Goal: Information Seeking & Learning: Find specific fact

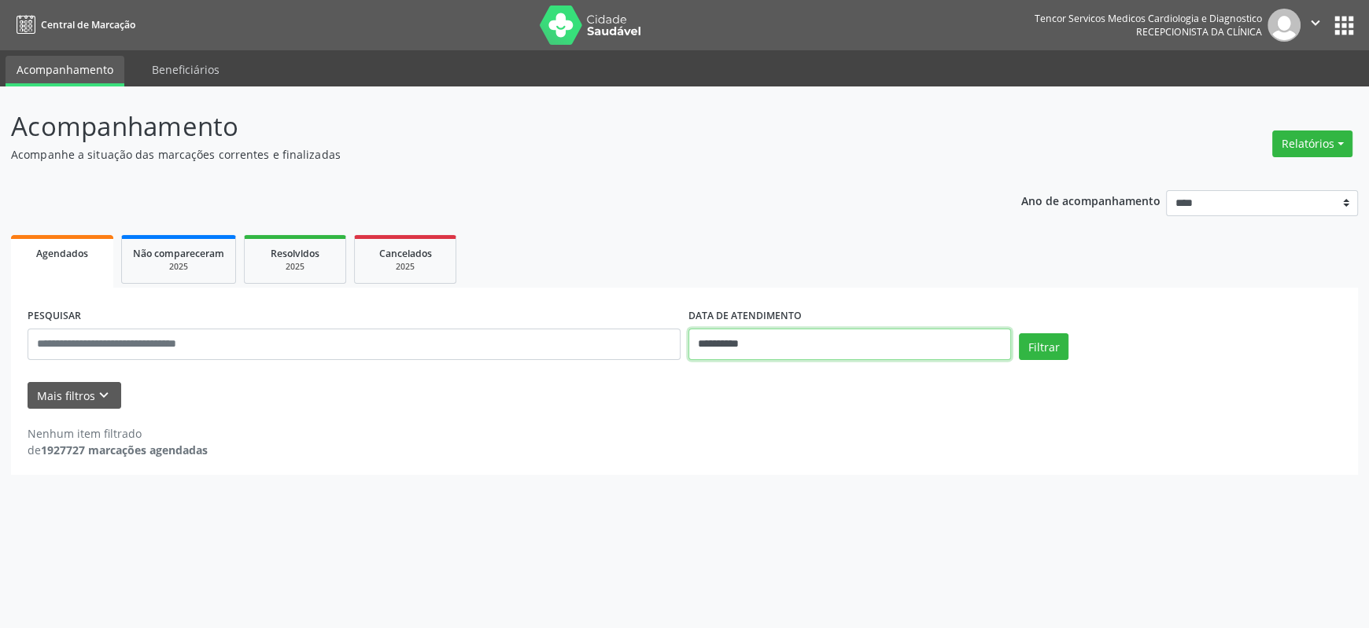
click at [903, 342] on input "**********" at bounding box center [849, 344] width 323 height 31
click at [812, 377] on select "******* ********* ***** ***** **** ***** ***** ****** ******** ******* ********…" at bounding box center [777, 375] width 69 height 17
select select "*"
click at [743, 367] on select "******* ********* ***** ***** **** ***** ***** ****** ******** ******* ********…" at bounding box center [777, 375] width 69 height 17
click at [735, 462] on span "6" at bounding box center [734, 457] width 31 height 31
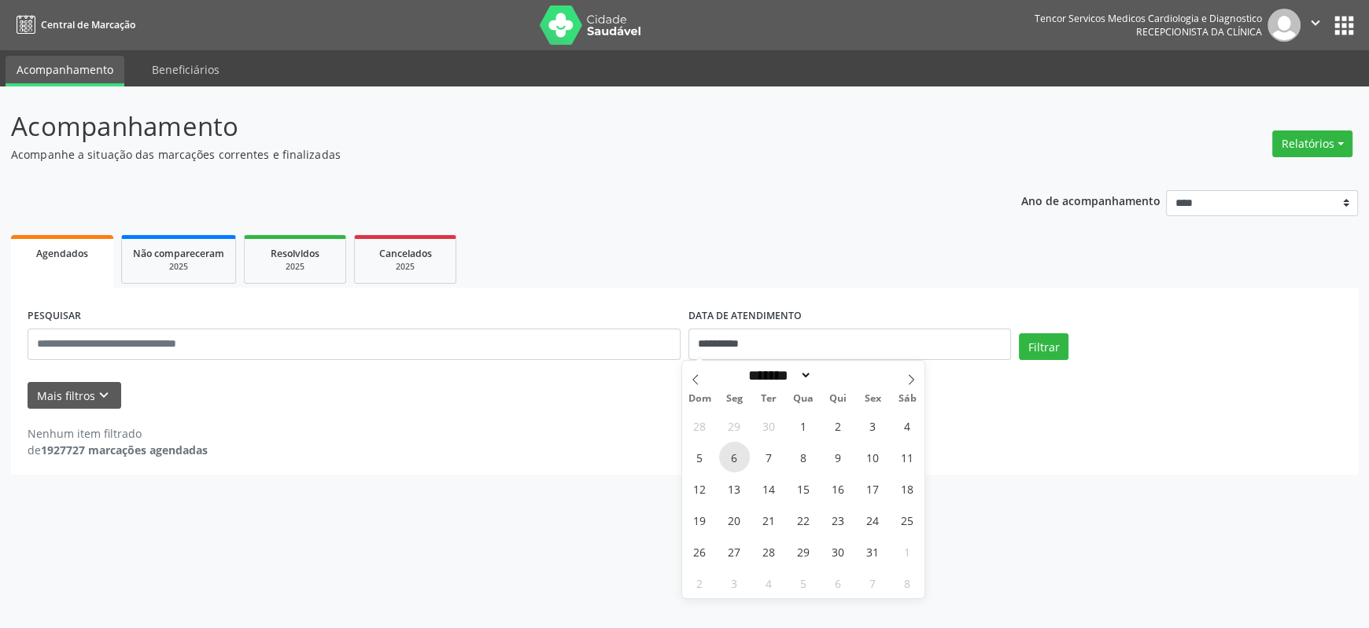
type input "**********"
click at [735, 461] on span "6" at bounding box center [734, 457] width 31 height 31
click at [735, 460] on div "**********" at bounding box center [684, 381] width 1347 height 187
click at [1027, 339] on button "Filtrar" at bounding box center [1044, 347] width 50 height 27
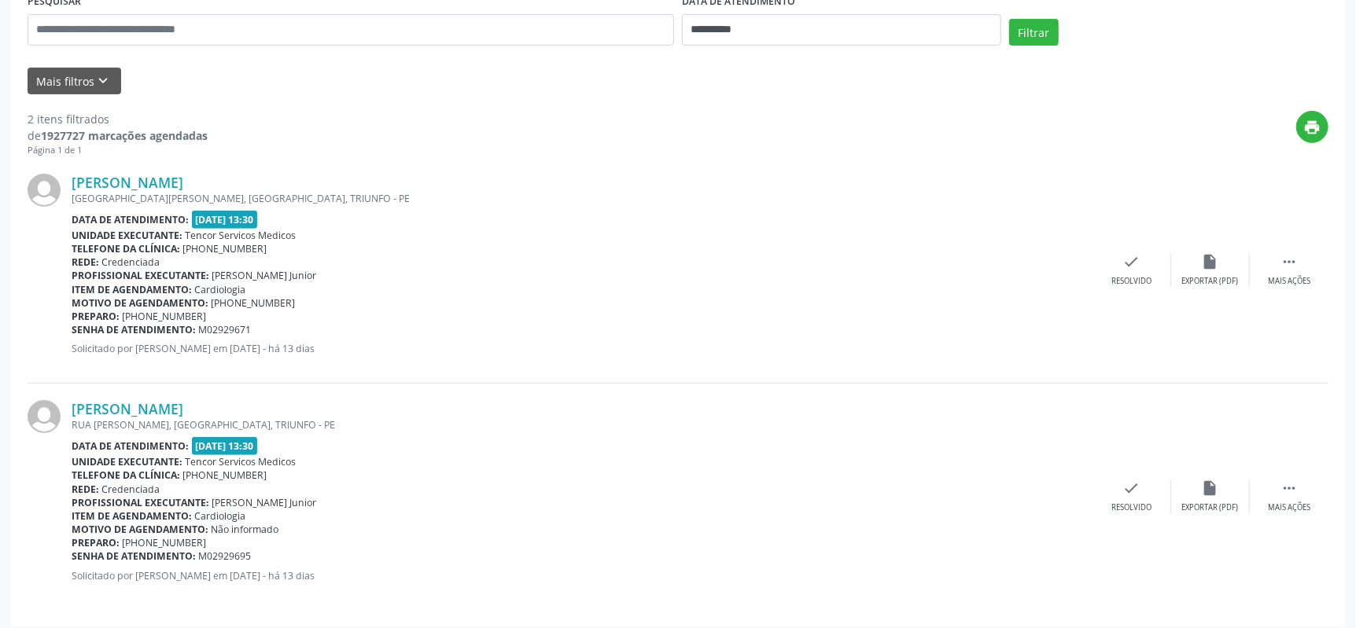
scroll to position [323, 0]
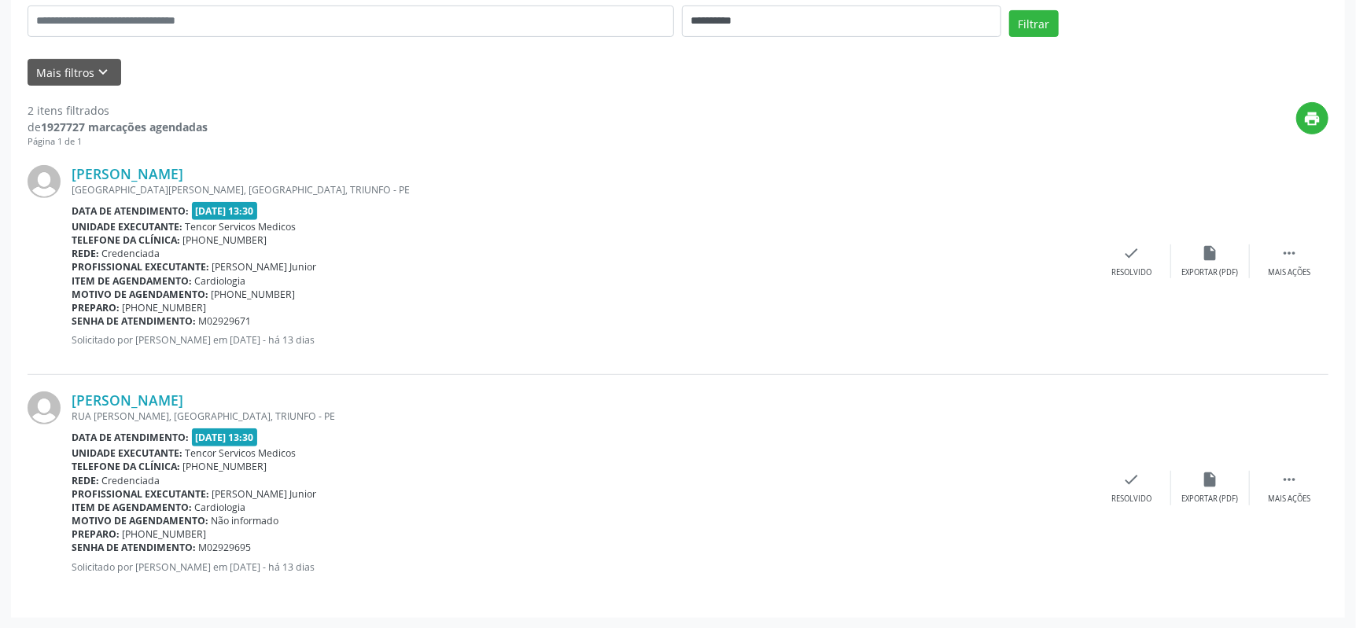
drag, startPoint x: 263, startPoint y: 169, endPoint x: 70, endPoint y: 160, distance: 192.9
click at [70, 160] on div "[PERSON_NAME] [GEOGRAPHIC_DATA][PERSON_NAME], [GEOGRAPHIC_DATA], [GEOGRAPHIC_DA…" at bounding box center [678, 262] width 1301 height 227
click at [249, 165] on div "[PERSON_NAME]" at bounding box center [582, 173] width 1021 height 17
drag, startPoint x: 250, startPoint y: 167, endPoint x: 72, endPoint y: 165, distance: 177.8
click at [72, 165] on div "[PERSON_NAME]" at bounding box center [582, 173] width 1021 height 17
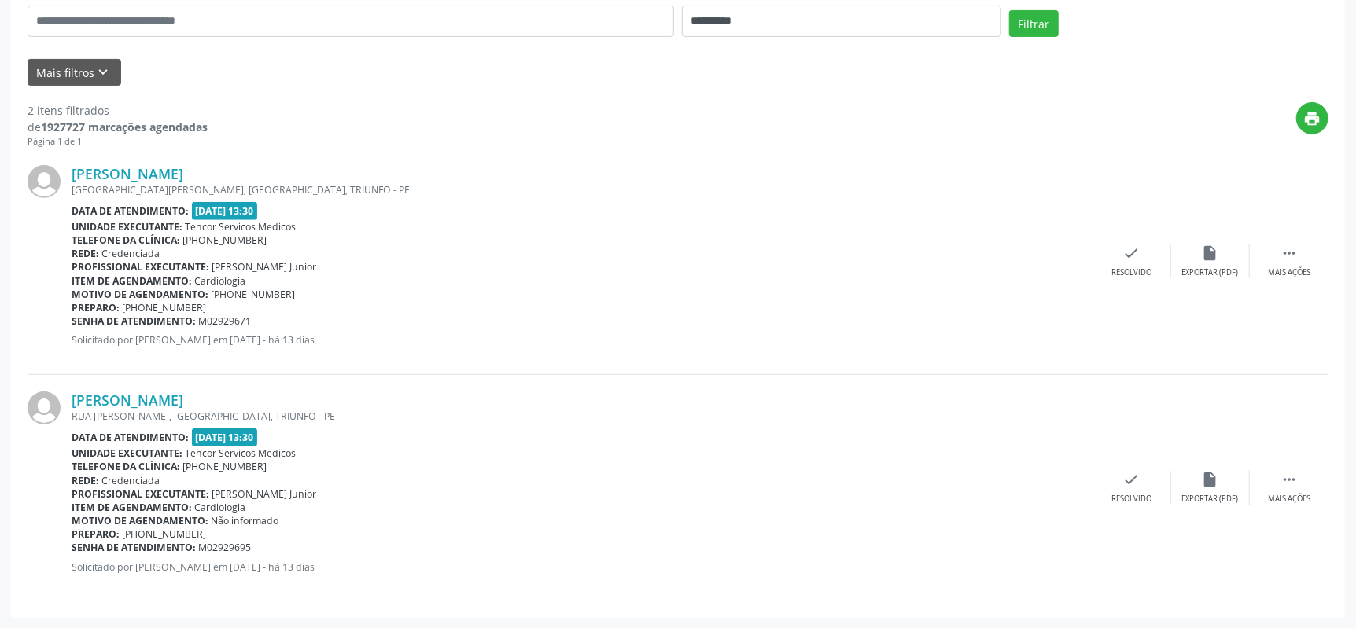
copy link "[PERSON_NAME]"
click at [429, 378] on div "[PERSON_NAME] [GEOGRAPHIC_DATA][PERSON_NAME], [GEOGRAPHIC_DATA], [GEOGRAPHIC_DA…" at bounding box center [678, 488] width 1301 height 226
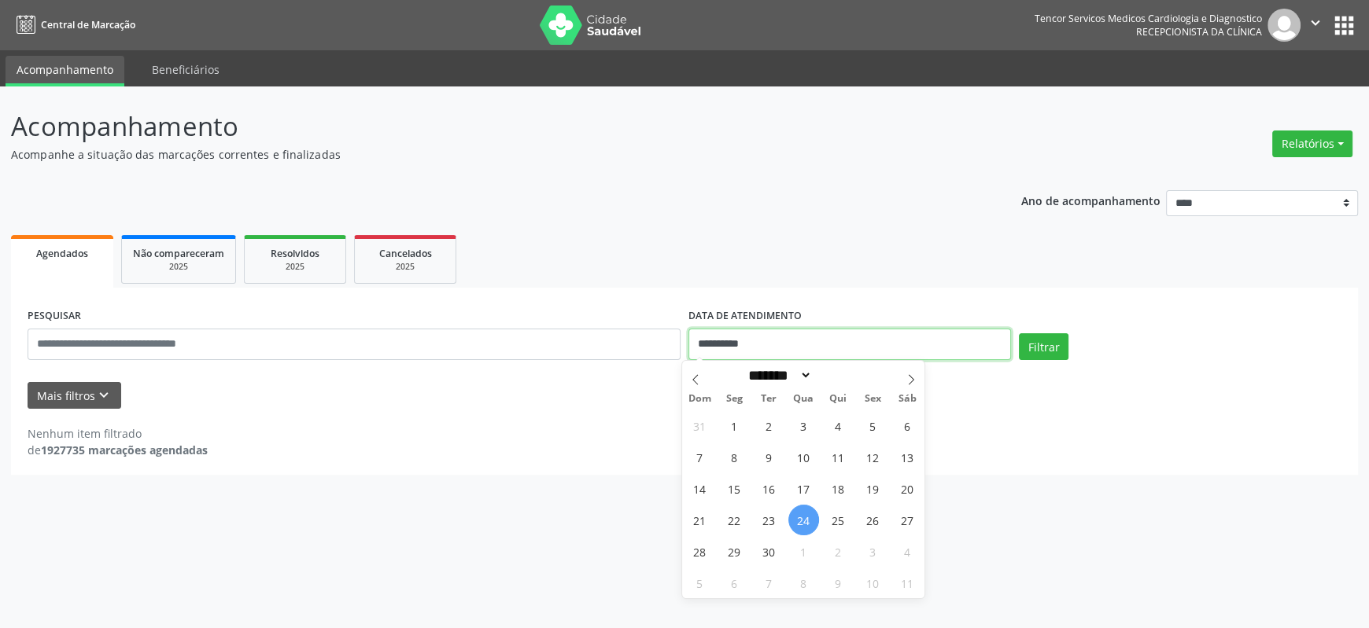
click at [831, 346] on input "**********" at bounding box center [849, 344] width 323 height 31
click at [812, 374] on select "******* ********* ***** ***** **** ***** ***** ****** ******** ******* ********…" at bounding box center [777, 375] width 69 height 17
select select "*"
click at [743, 367] on select "******* ********* ***** ***** **** ***** ***** ****** ******** ******* ********…" at bounding box center [777, 375] width 69 height 17
click at [731, 465] on span "6" at bounding box center [734, 457] width 31 height 31
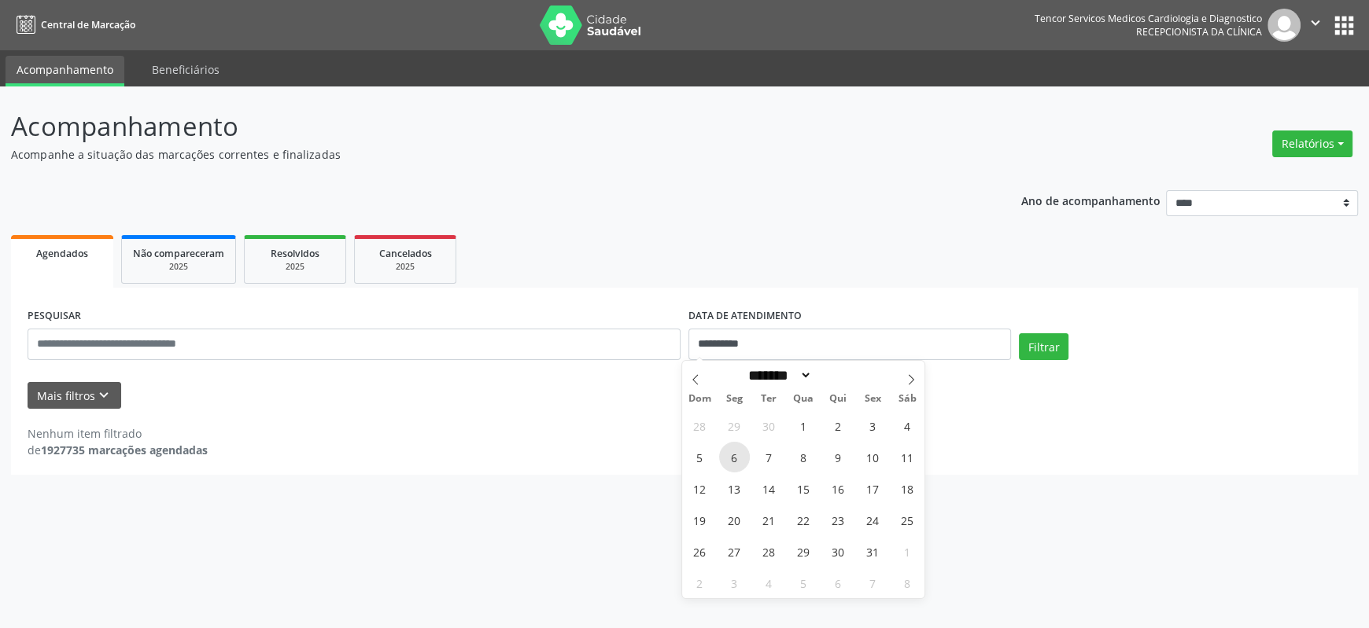
type input "**********"
click at [1045, 354] on button "Filtrar" at bounding box center [1044, 347] width 50 height 27
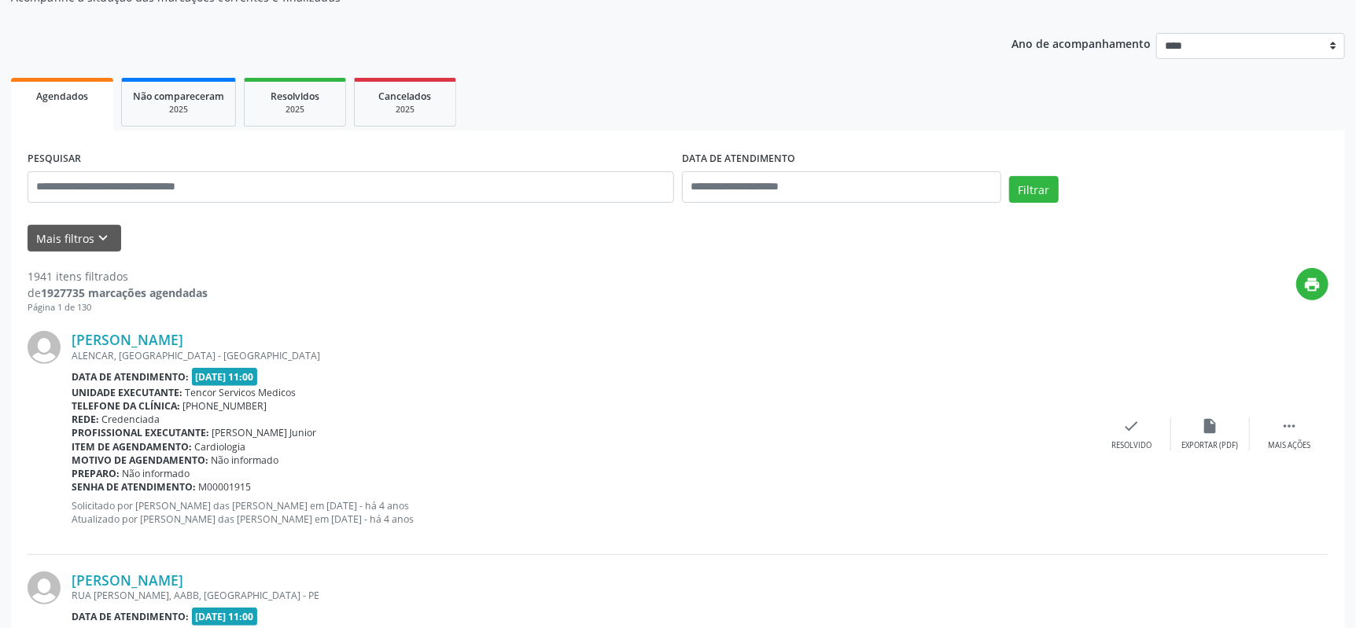
scroll to position [78, 0]
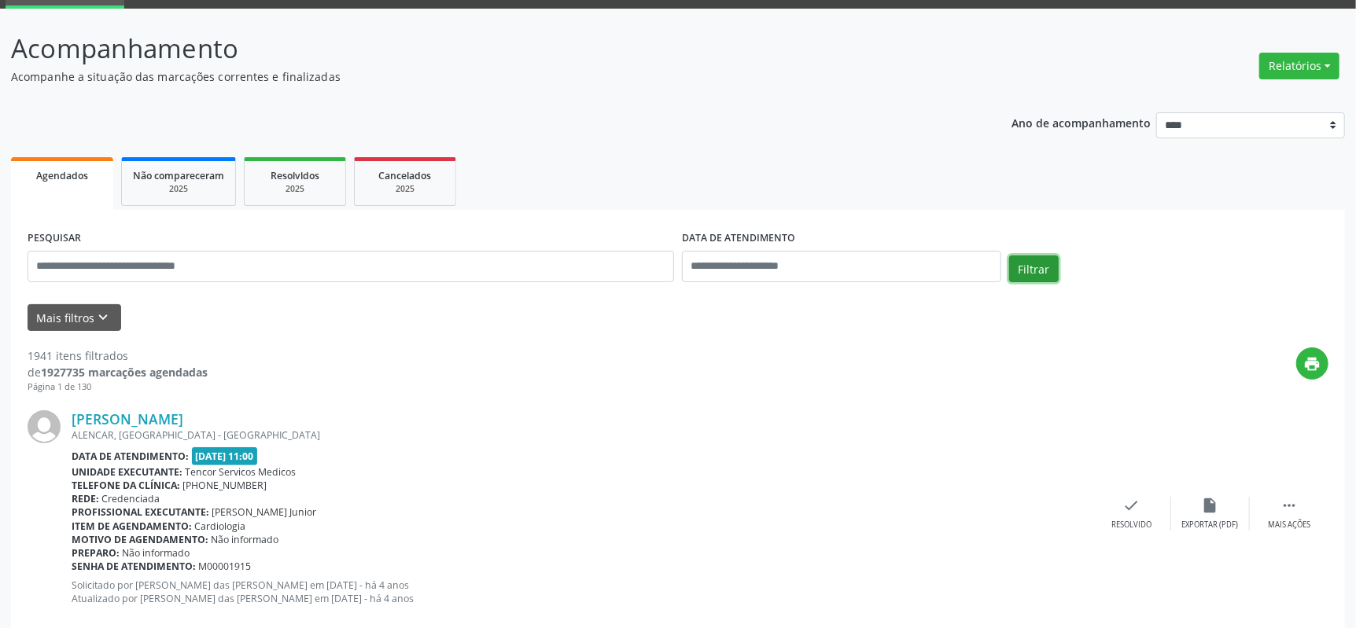
click at [1042, 270] on button "Filtrar" at bounding box center [1034, 269] width 50 height 27
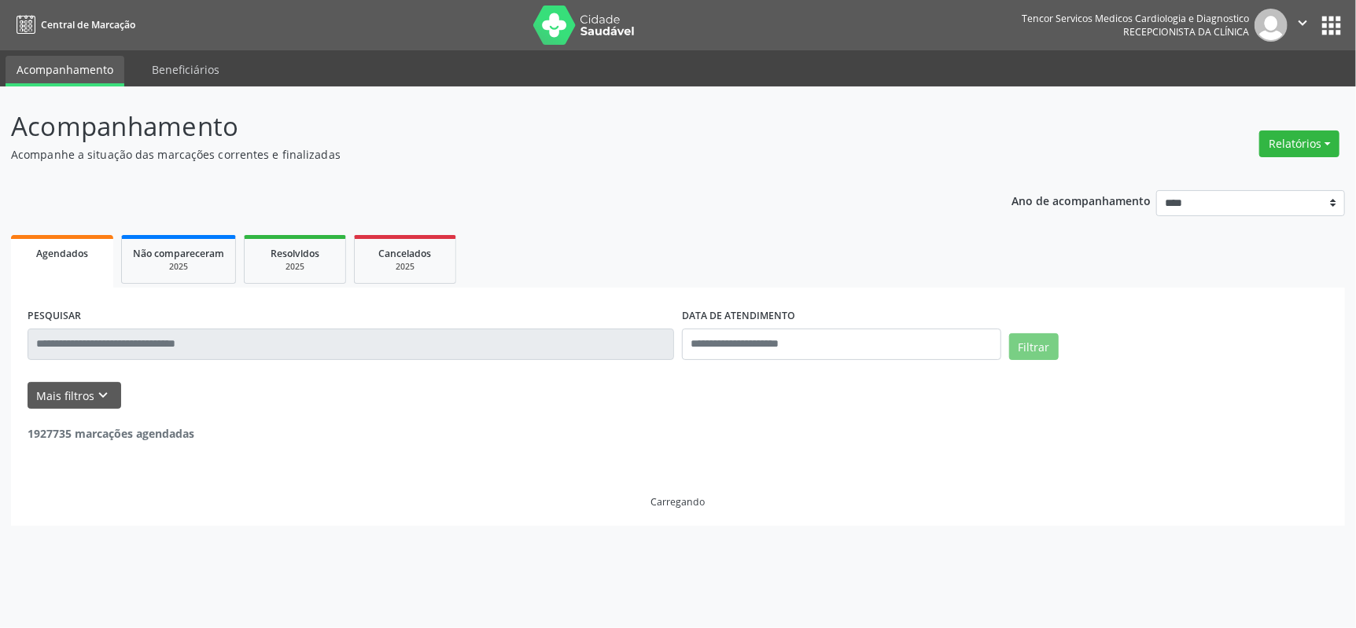
scroll to position [0, 0]
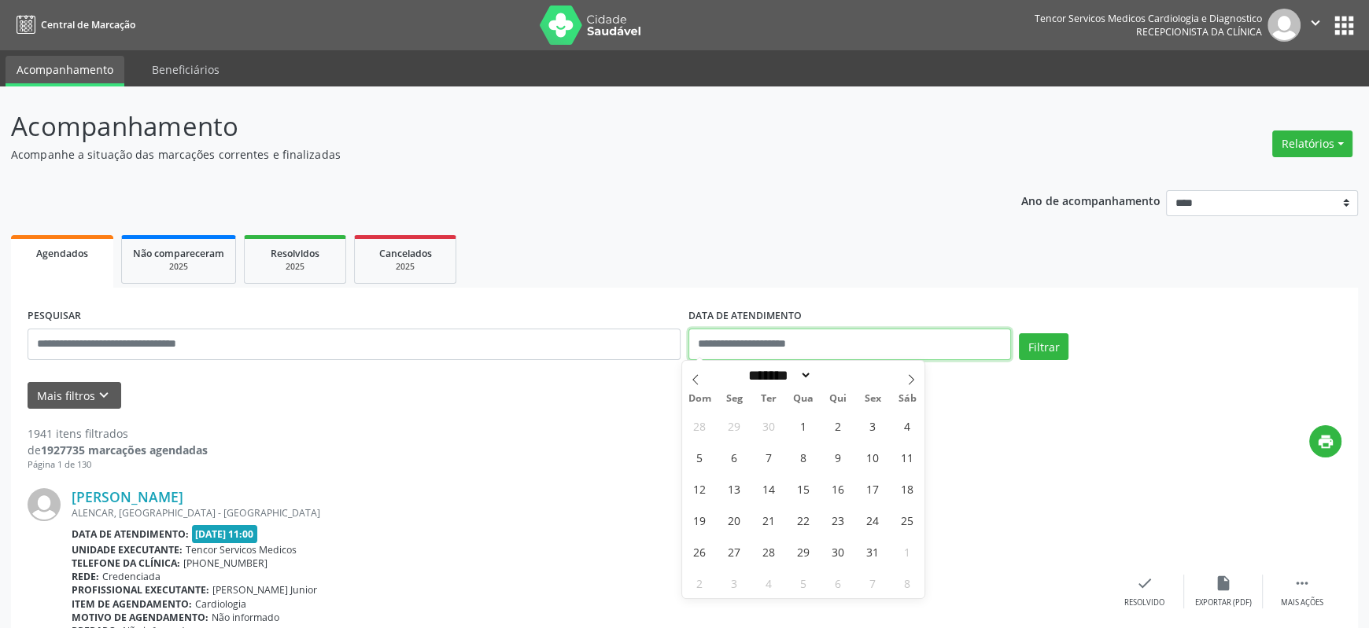
click at [794, 352] on body "Central de Marcação Tencor Servicos Medicos Cardiologia e Diagnostico Recepcion…" at bounding box center [684, 314] width 1369 height 628
click at [728, 463] on span "6" at bounding box center [734, 457] width 31 height 31
type input "**********"
click at [729, 463] on span "6" at bounding box center [734, 457] width 31 height 31
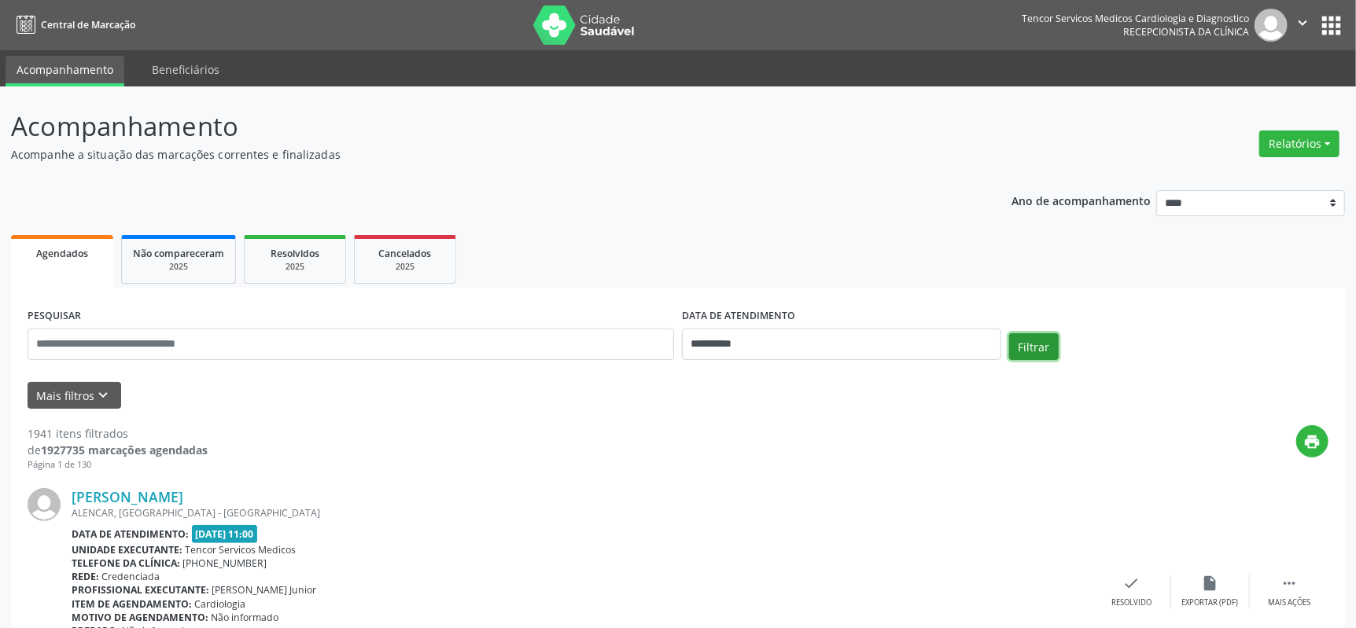
click at [1022, 348] on button "Filtrar" at bounding box center [1034, 347] width 50 height 27
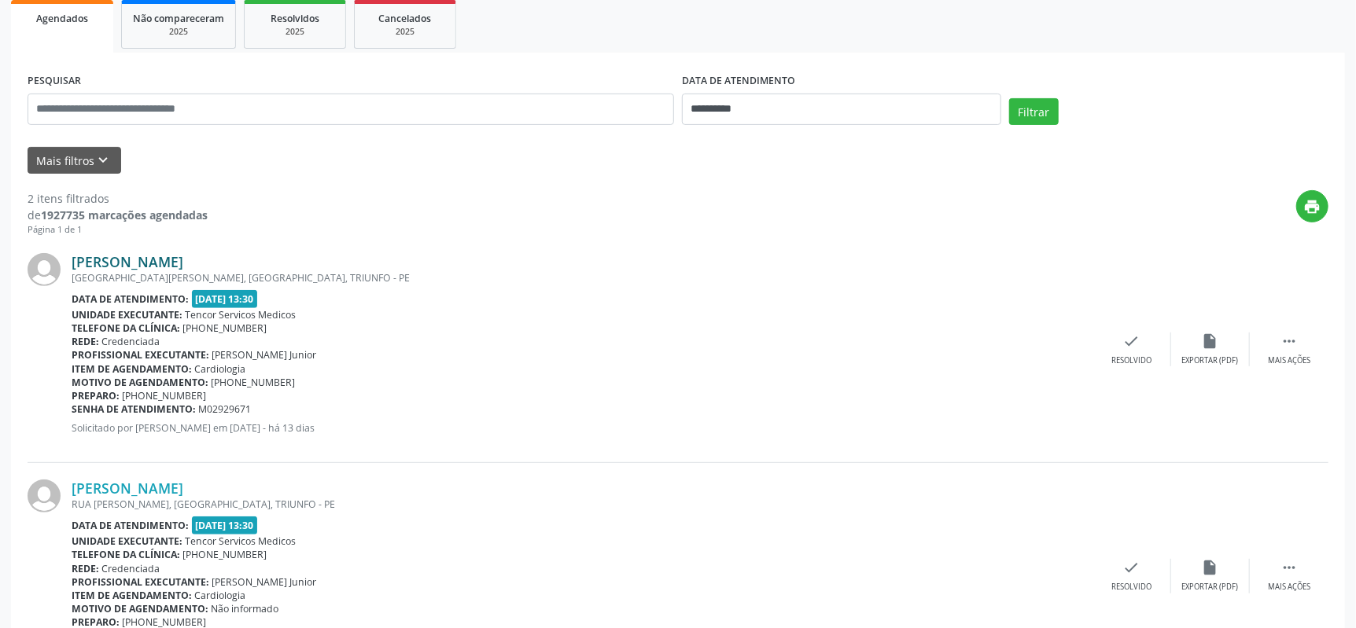
drag, startPoint x: 257, startPoint y: 256, endPoint x: 75, endPoint y: 259, distance: 182.5
click at [75, 259] on div "[PERSON_NAME]" at bounding box center [582, 261] width 1021 height 17
copy link "[PERSON_NAME]"
drag, startPoint x: 288, startPoint y: 379, endPoint x: 230, endPoint y: 380, distance: 57.4
click at [230, 380] on span "[PHONE_NUMBER]" at bounding box center [254, 382] width 84 height 13
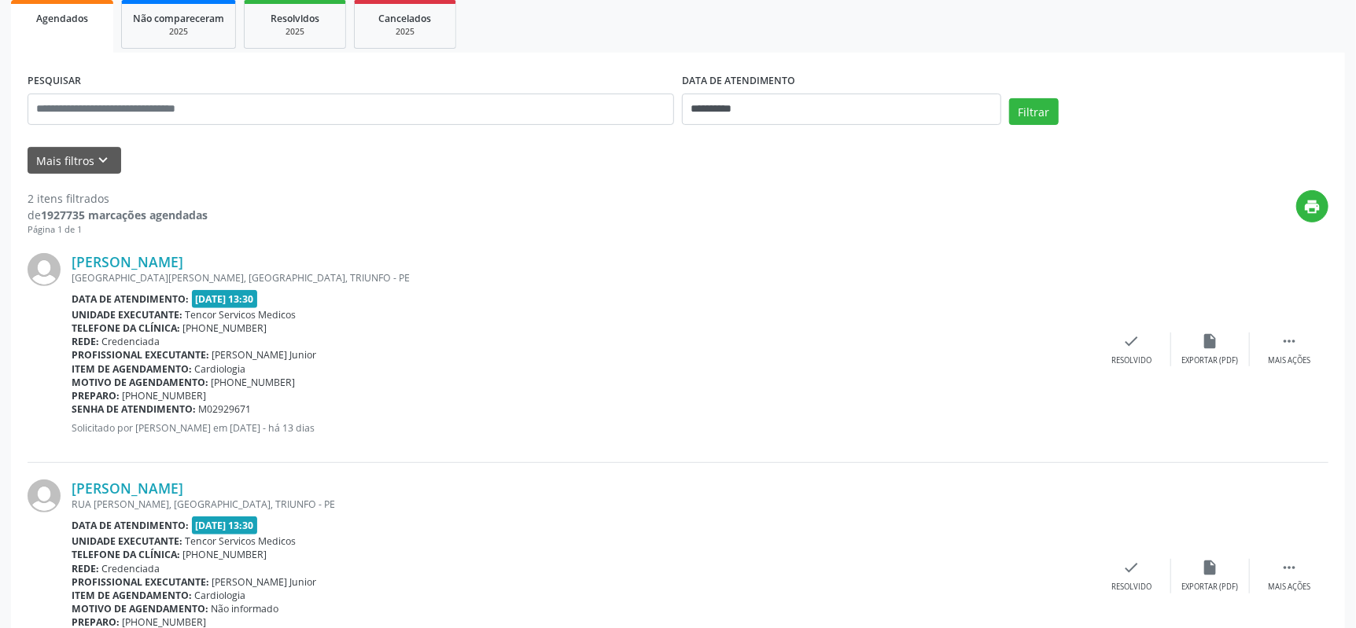
copy span "99992-0194"
click at [158, 266] on link "[PERSON_NAME]" at bounding box center [128, 261] width 112 height 17
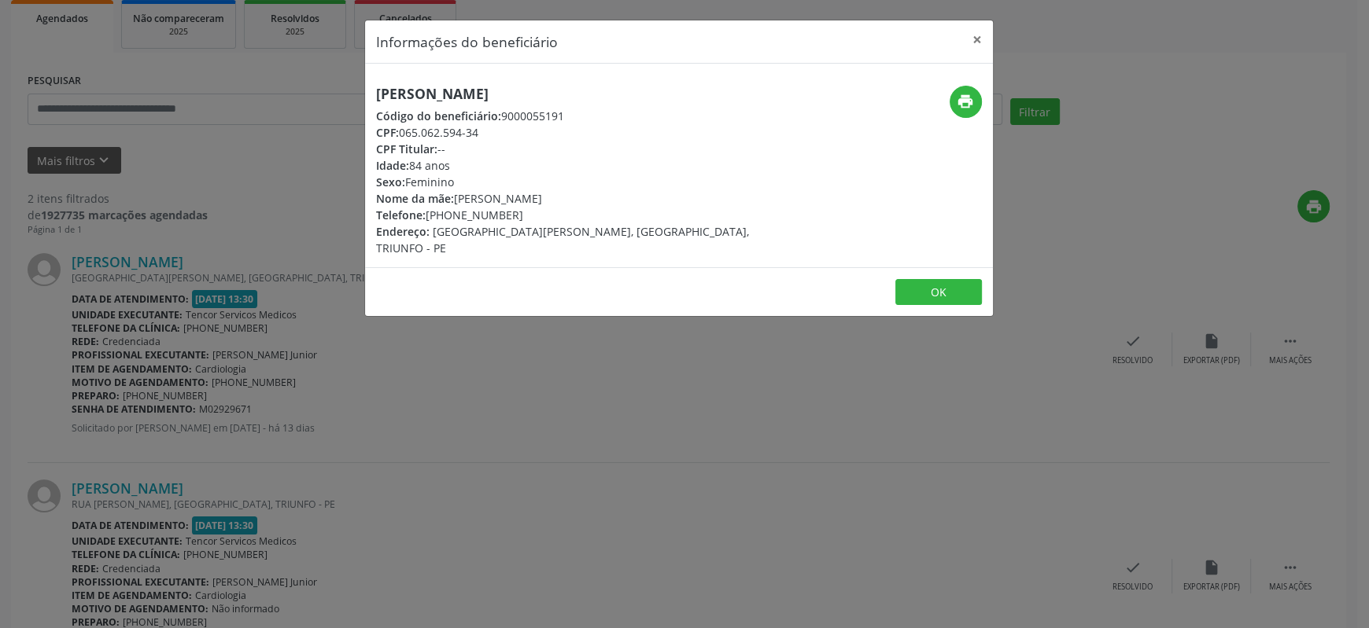
click at [474, 127] on div "CPF: 065.062.594-34" at bounding box center [574, 132] width 396 height 17
drag, startPoint x: 483, startPoint y: 132, endPoint x: 399, endPoint y: 128, distance: 84.3
click at [399, 128] on div "CPF: 065.062.594-34" at bounding box center [574, 132] width 396 height 17
copy div "065.062.594-34"
click at [638, 171] on div "Idade: 84 anos" at bounding box center [574, 165] width 396 height 17
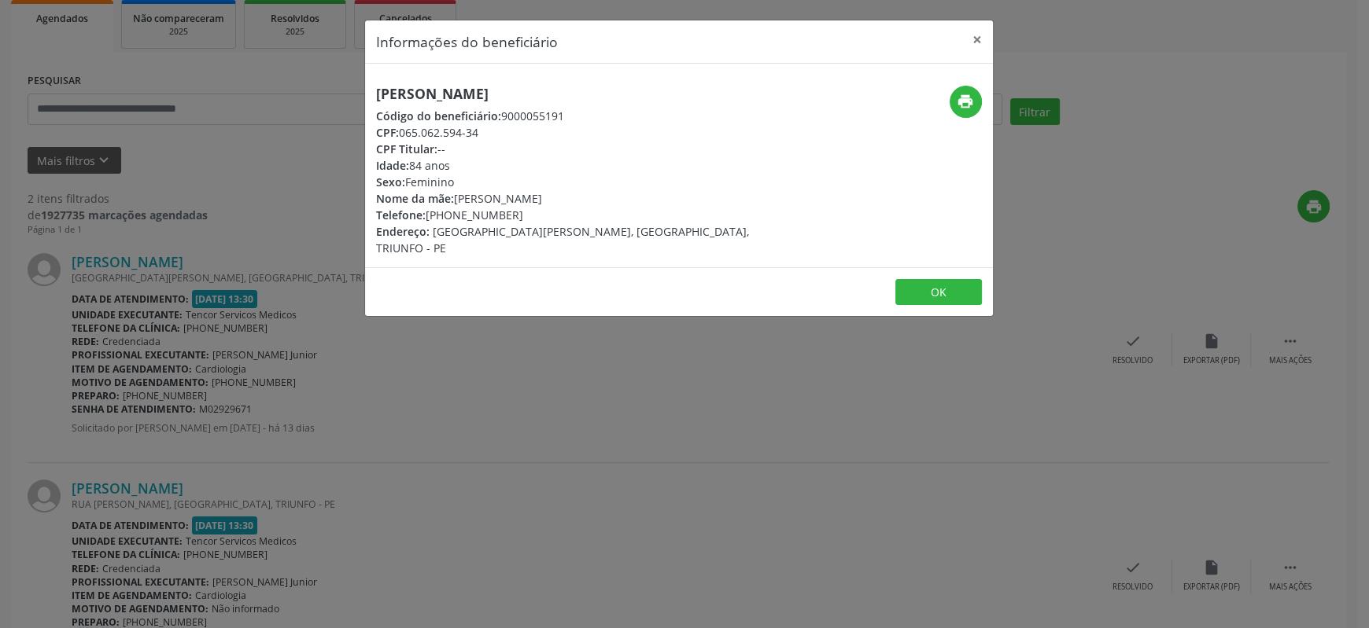
drag, startPoint x: 507, startPoint y: 214, endPoint x: 445, endPoint y: 211, distance: 61.4
click at [445, 211] on div "Telefone: (87) 99992-0194" at bounding box center [574, 215] width 396 height 17
copy div "99992-0194"
click at [658, 135] on div "CPF: 065.062.594-34" at bounding box center [574, 132] width 396 height 17
click at [974, 39] on button "×" at bounding box center [976, 39] width 31 height 39
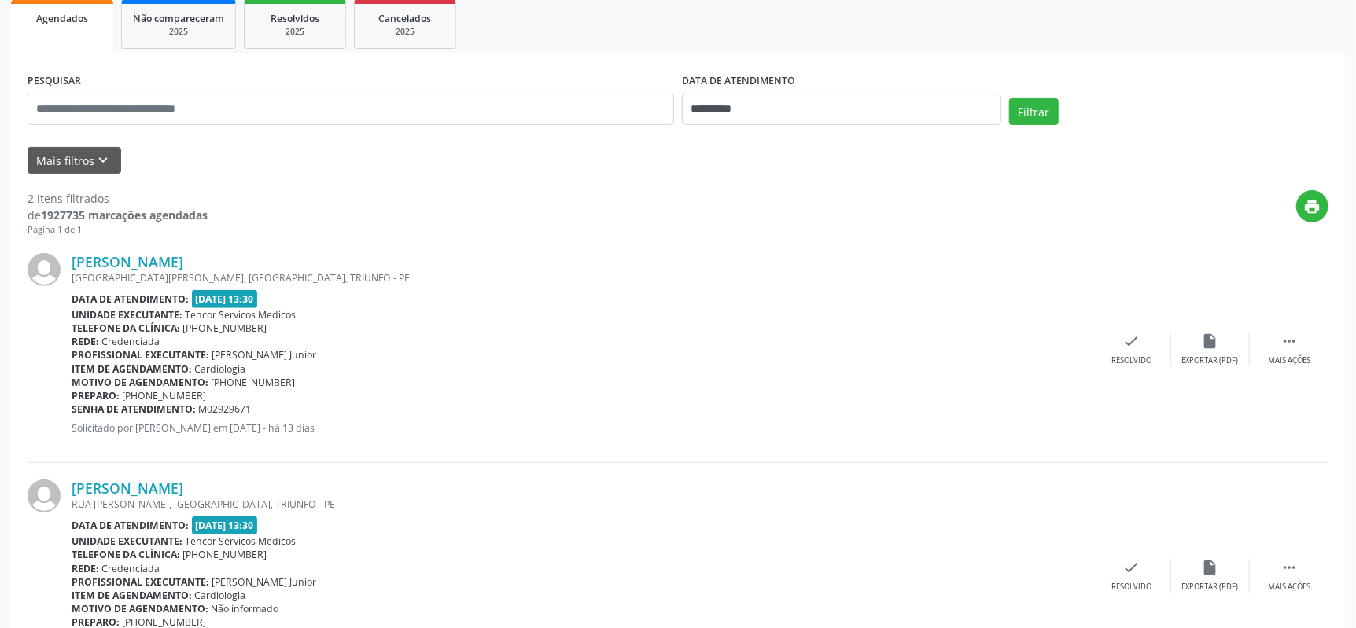
scroll to position [323, 0]
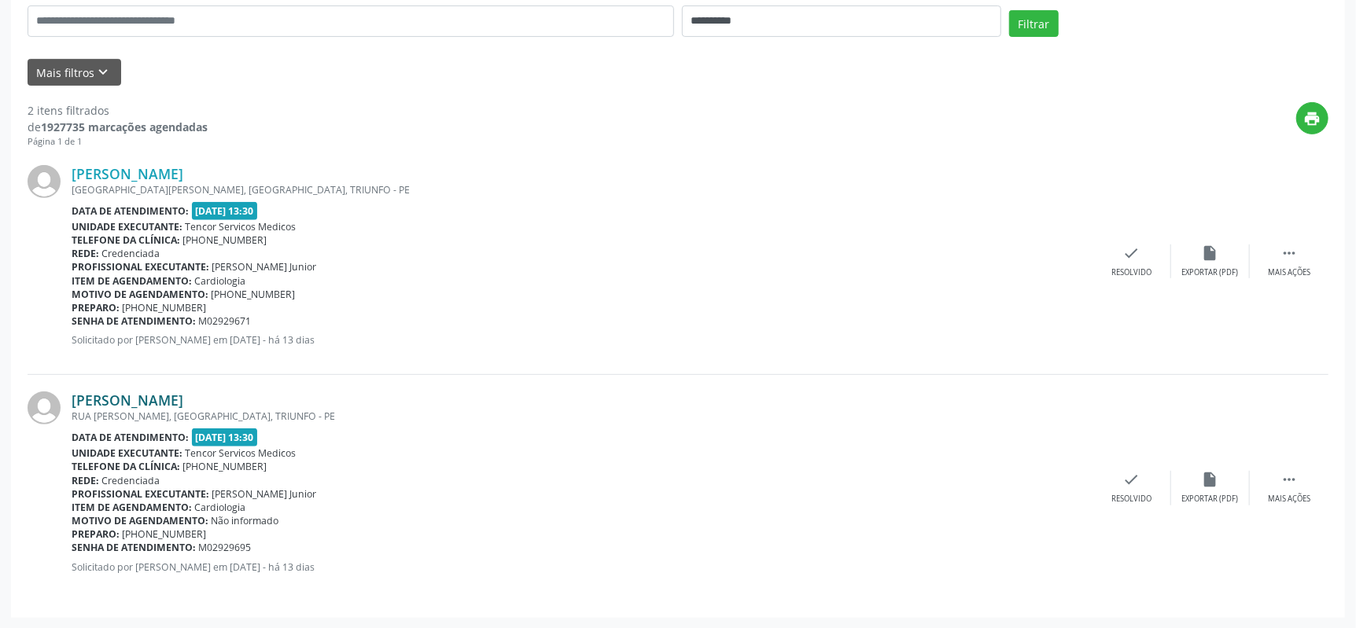
drag, startPoint x: 325, startPoint y: 396, endPoint x: 72, endPoint y: 391, distance: 253.3
click at [72, 392] on div "[PERSON_NAME]" at bounding box center [582, 400] width 1021 height 17
copy link "[PERSON_NAME]"
click at [183, 399] on link "[PERSON_NAME]" at bounding box center [128, 400] width 112 height 17
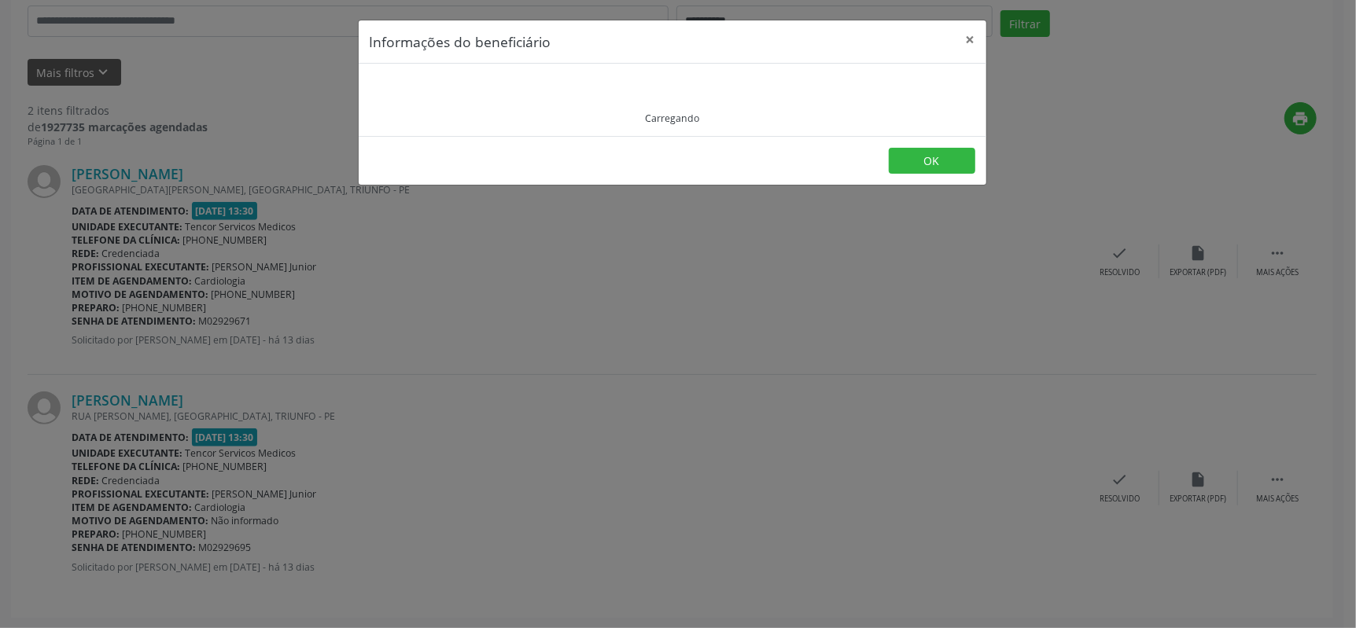
click at [223, 399] on div "Informações do beneficiário × Carregando OK" at bounding box center [678, 314] width 1356 height 628
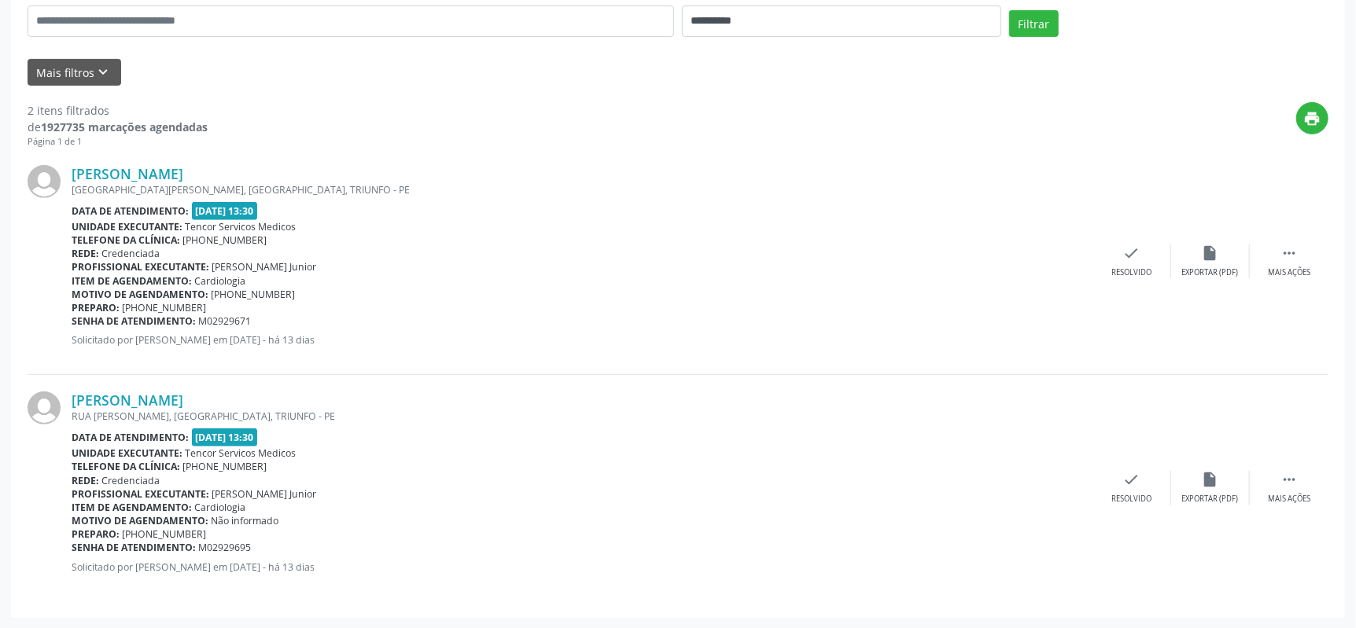
click at [183, 399] on link "[PERSON_NAME]" at bounding box center [128, 400] width 112 height 17
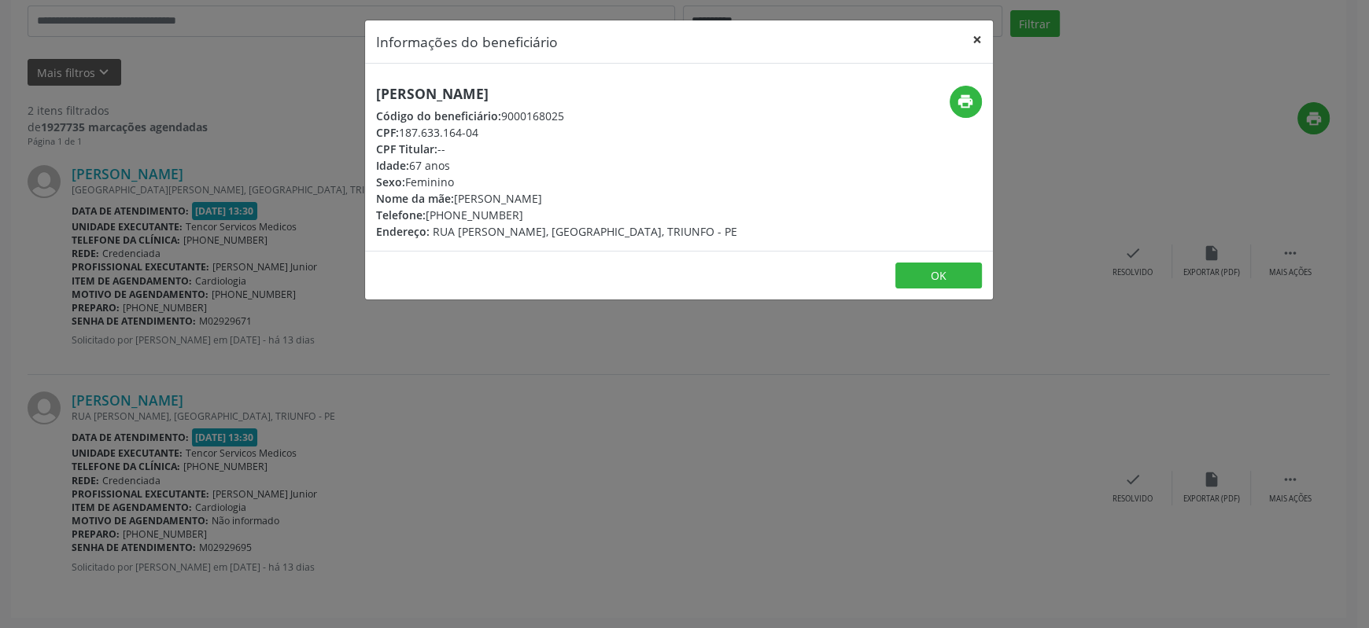
click at [979, 37] on button "×" at bounding box center [976, 39] width 31 height 39
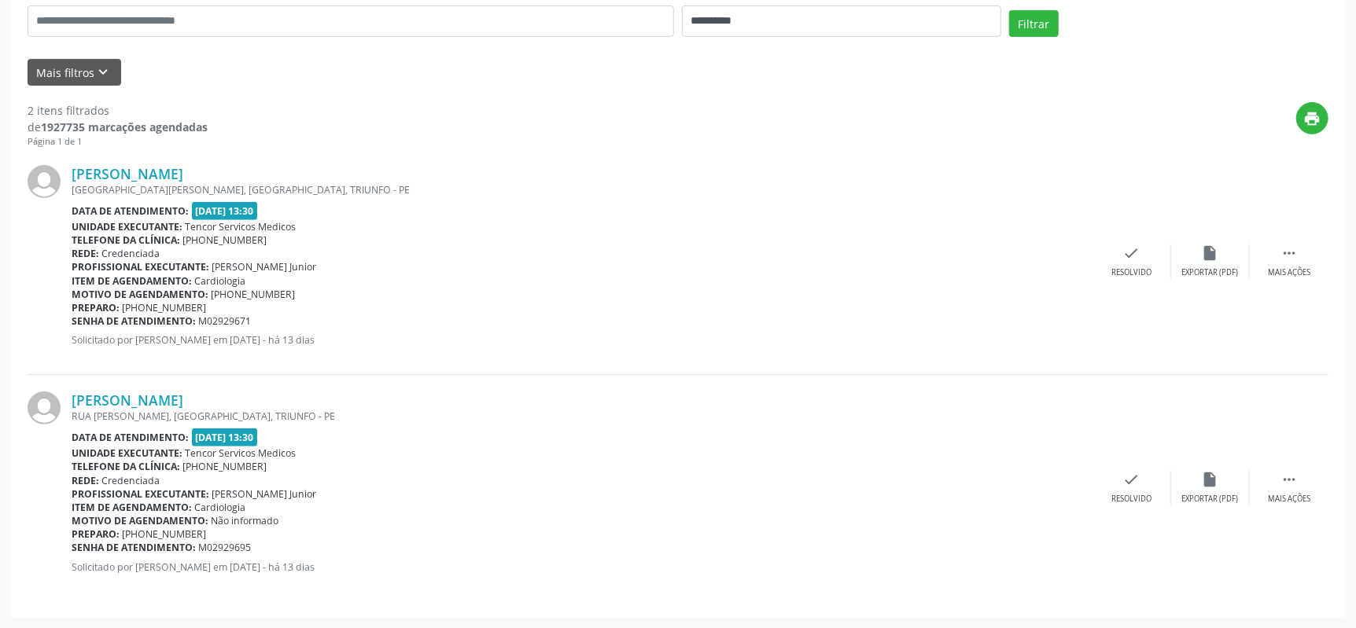
click at [496, 447] on div "Unidade executante: Tencor Servicos Medicos" at bounding box center [582, 453] width 1021 height 13
